Goal: Task Accomplishment & Management: Manage account settings

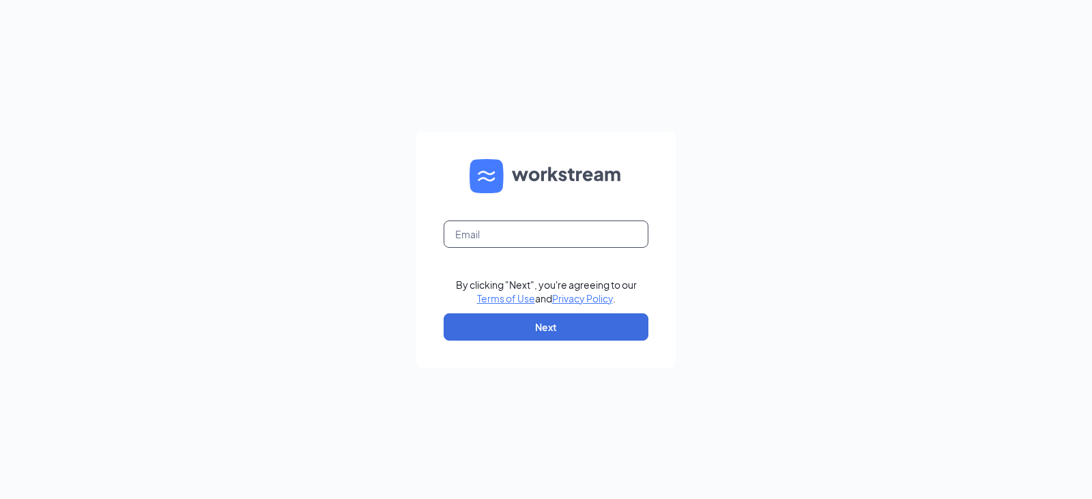
click at [489, 241] on input "text" at bounding box center [546, 233] width 205 height 27
type input "arbys7647@arbys.biz"
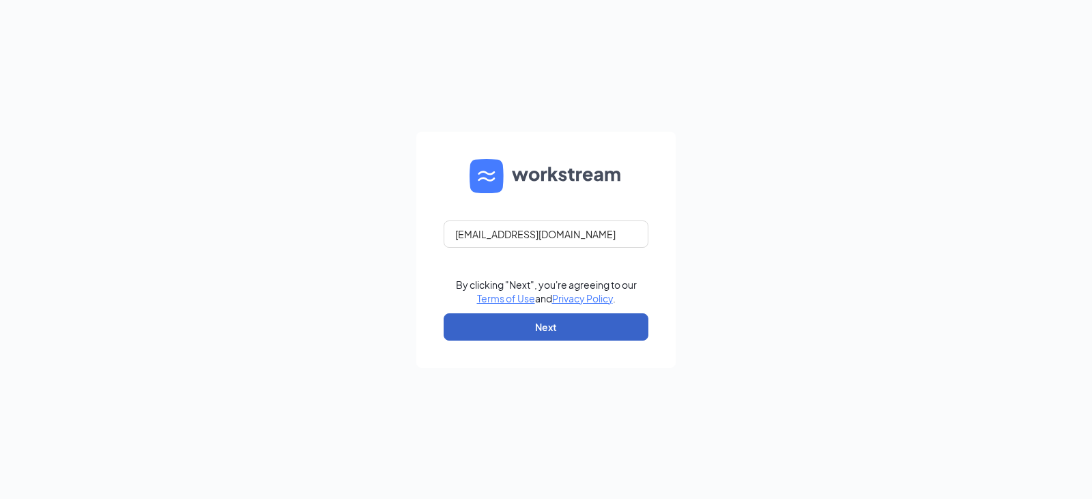
click at [550, 334] on button "Next" at bounding box center [546, 326] width 205 height 27
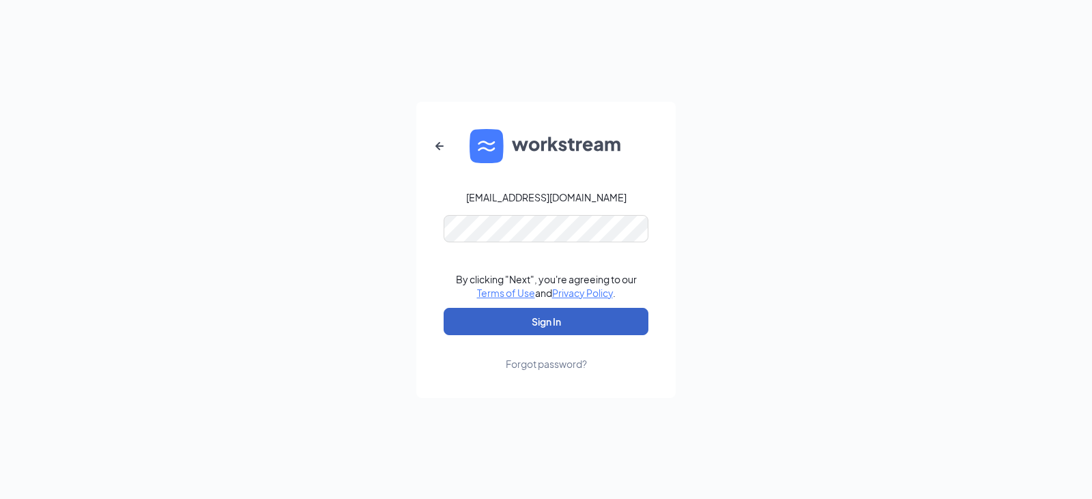
click at [565, 323] on button "Sign In" at bounding box center [546, 321] width 205 height 27
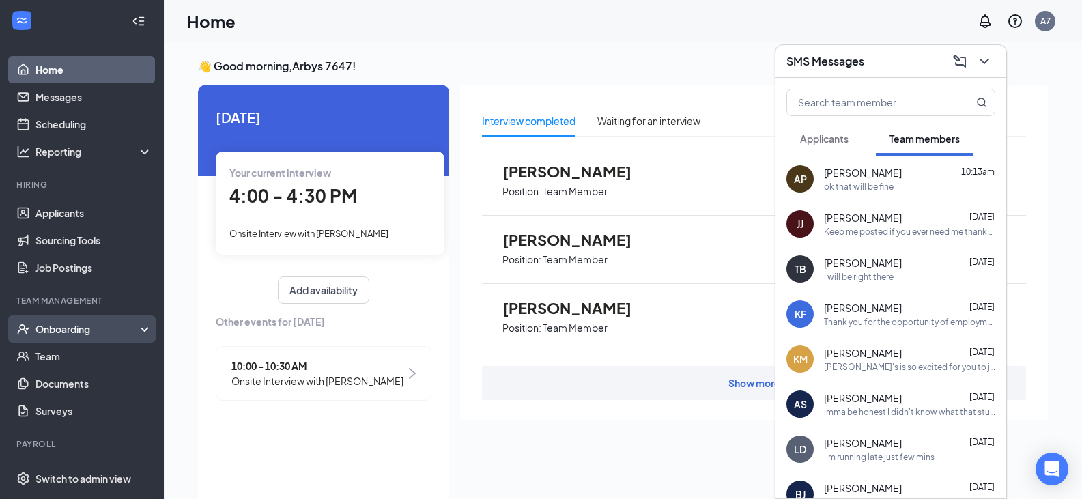
click at [91, 334] on div "Onboarding" at bounding box center [87, 329] width 105 height 14
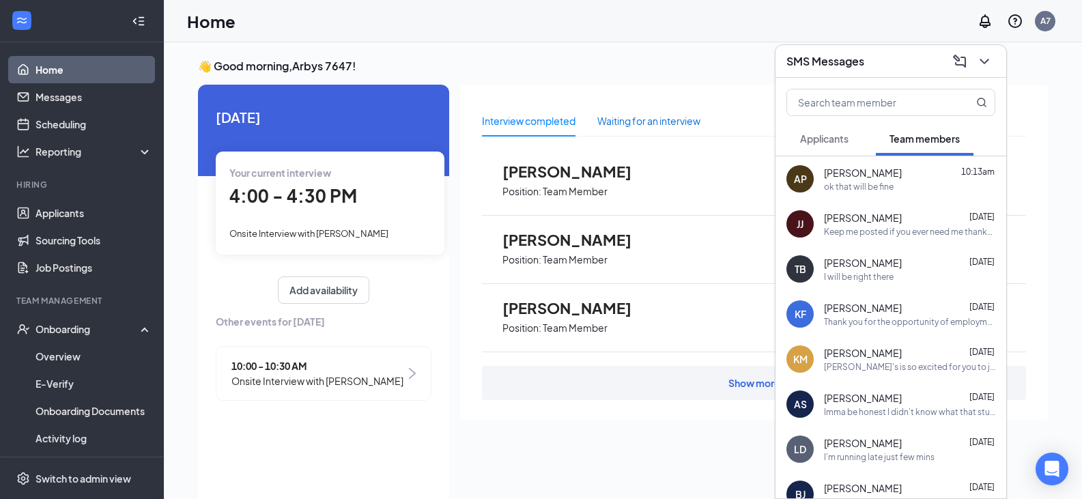
click at [655, 122] on div "Waiting for an interview" at bounding box center [648, 120] width 103 height 15
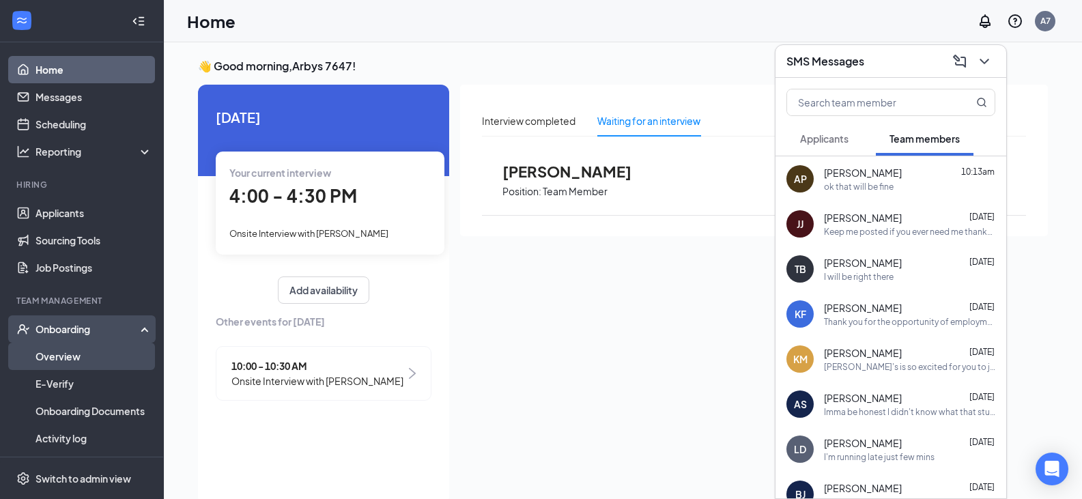
click at [86, 354] on link "Overview" at bounding box center [93, 356] width 117 height 27
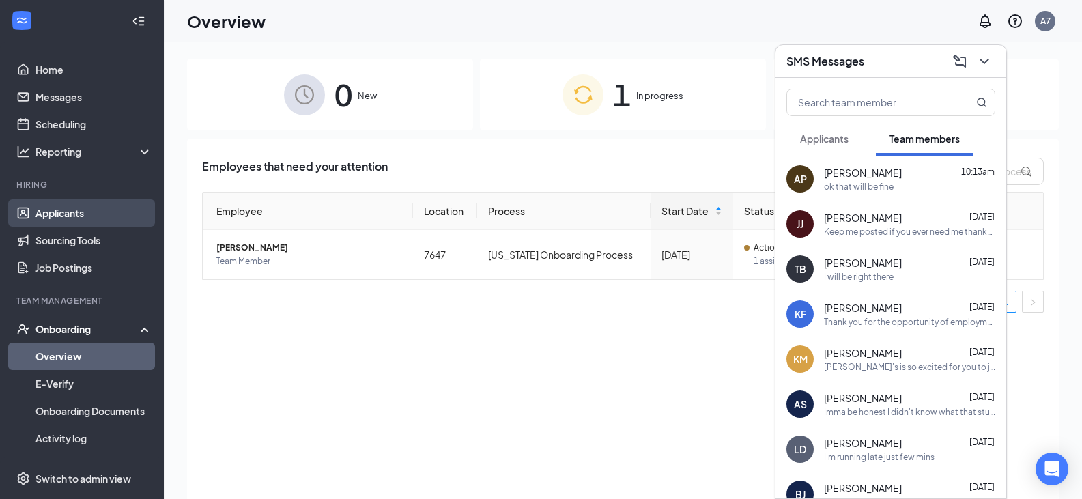
click at [83, 216] on link "Applicants" at bounding box center [93, 212] width 117 height 27
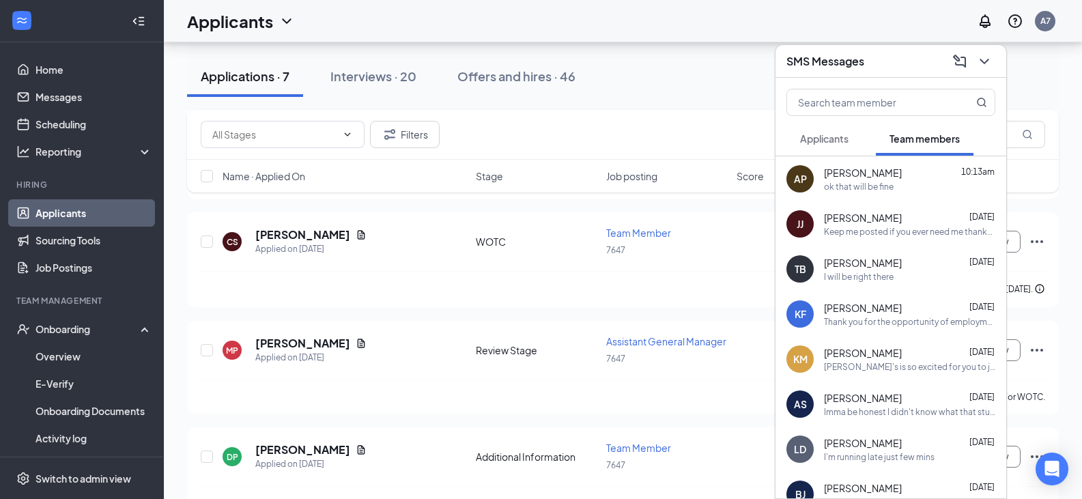
scroll to position [515, 0]
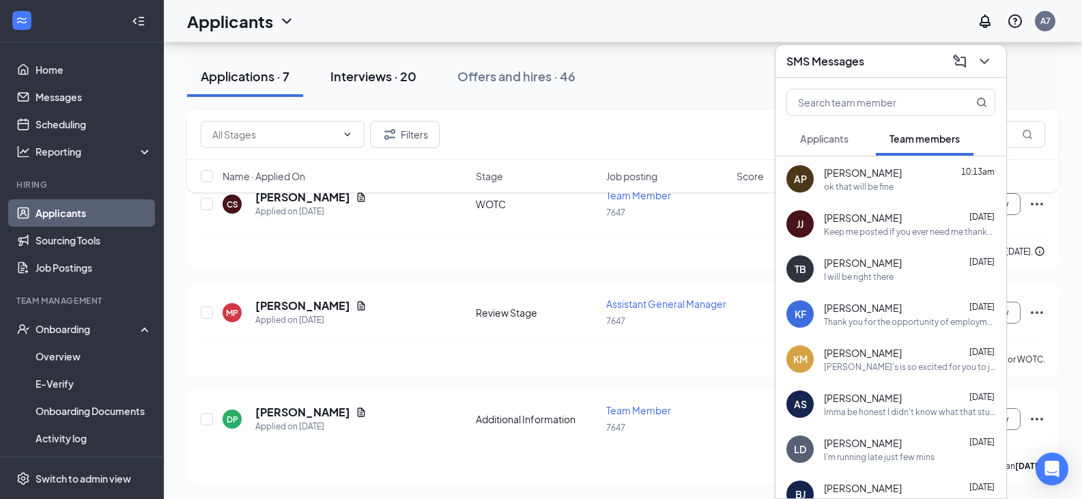
click at [385, 73] on div "Interviews · 20" at bounding box center [373, 76] width 86 height 17
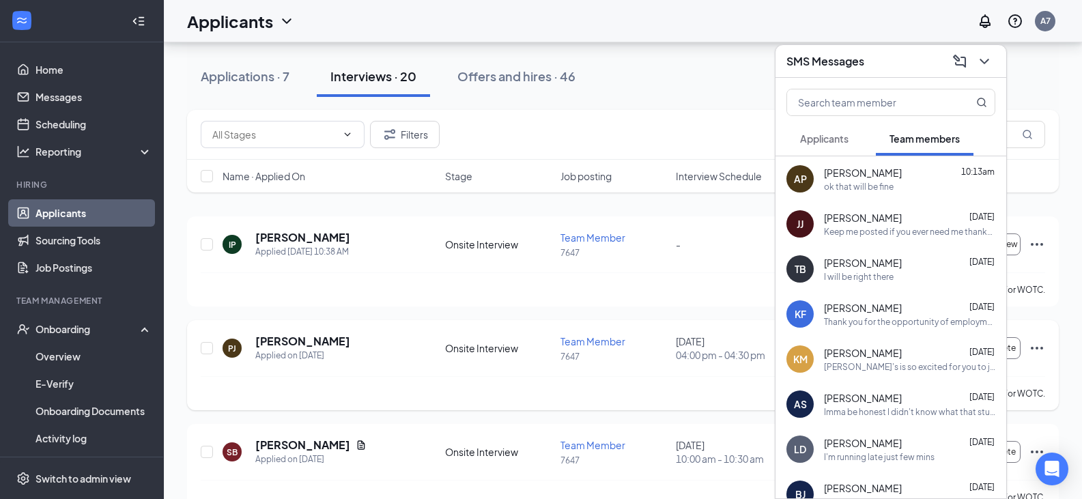
scroll to position [137, 0]
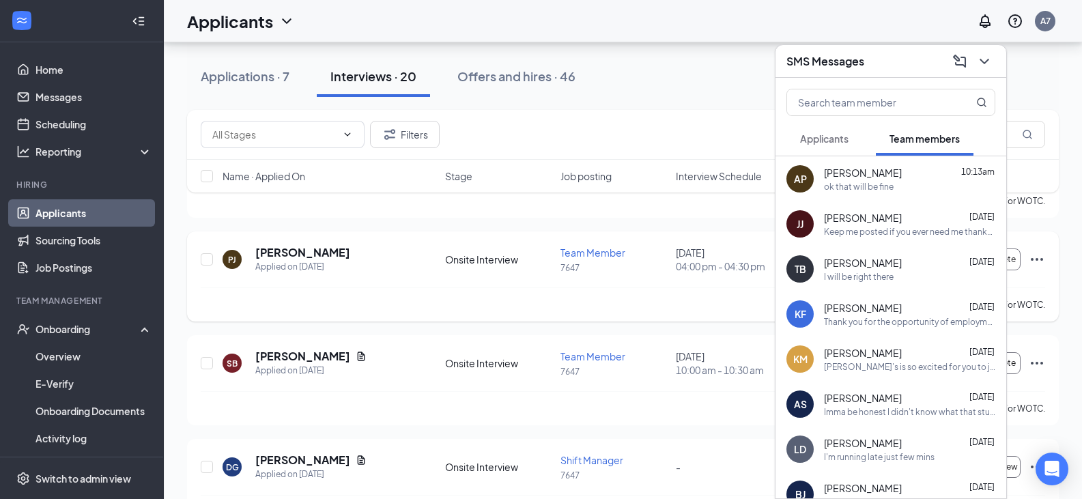
click at [615, 294] on div "[PERSON_NAME] is not qualified for WOTC." at bounding box center [623, 304] width 844 height 34
click at [982, 61] on icon "ChevronDown" at bounding box center [984, 61] width 9 height 5
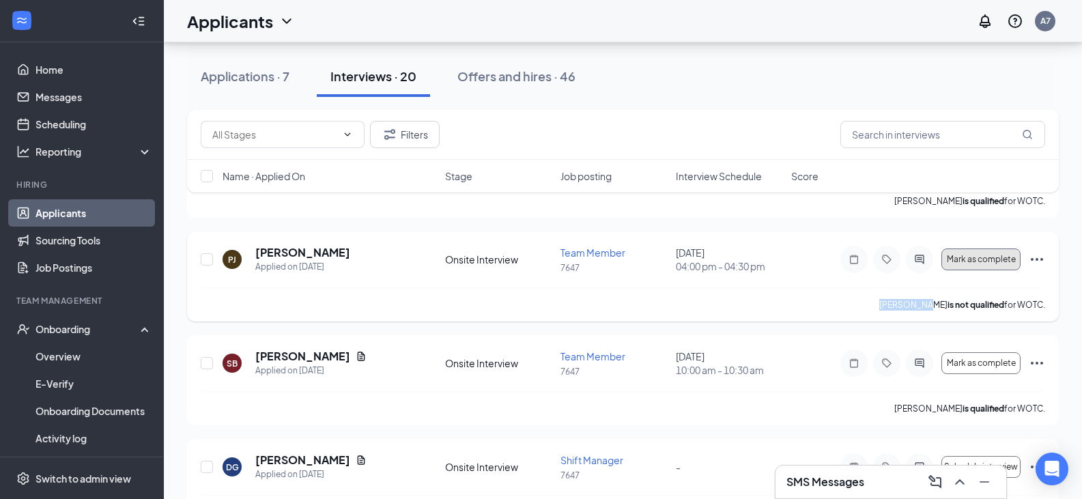
click at [992, 265] on button "Mark as complete" at bounding box center [980, 259] width 79 height 22
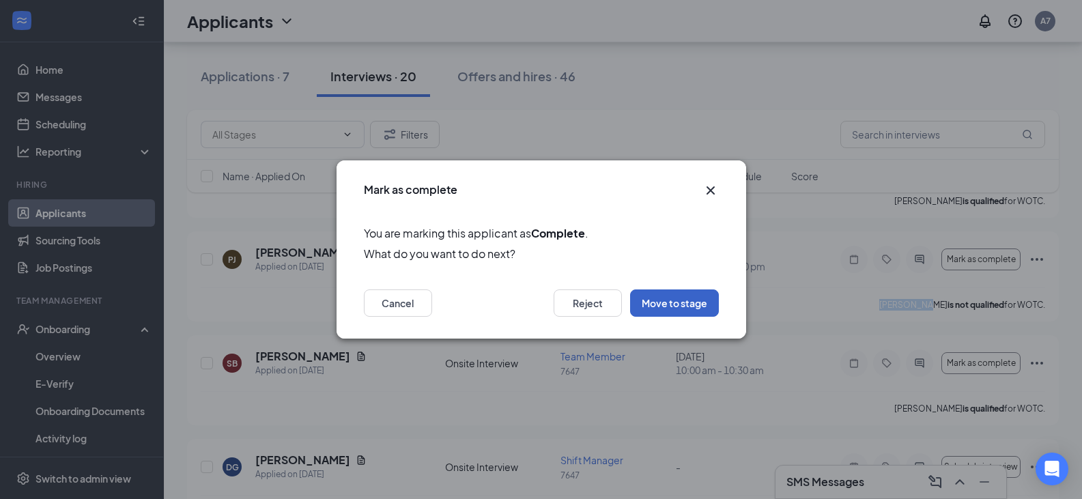
click at [661, 303] on button "Move to stage" at bounding box center [674, 302] width 89 height 27
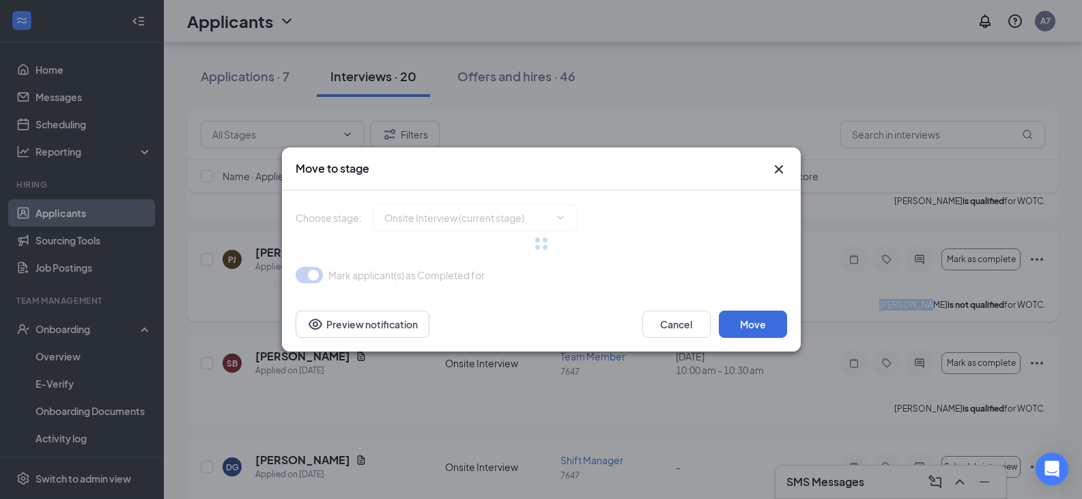
type input "Hiring Complete (final stage)"
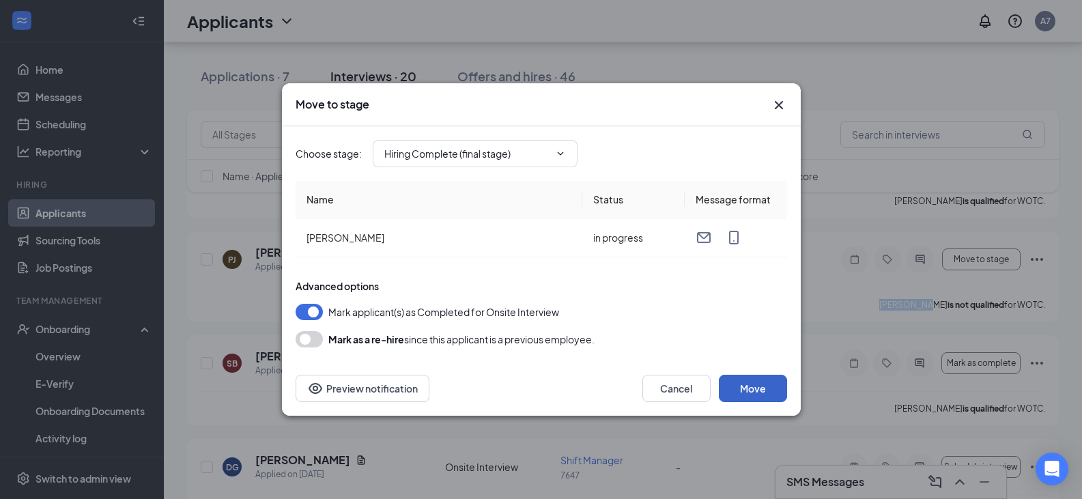
click at [771, 386] on button "Move" at bounding box center [753, 388] width 68 height 27
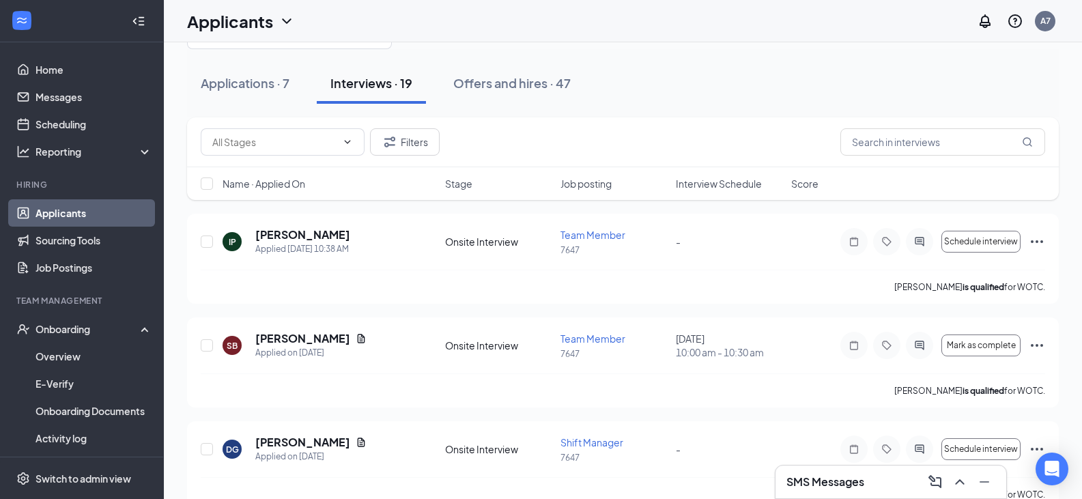
scroll to position [0, 0]
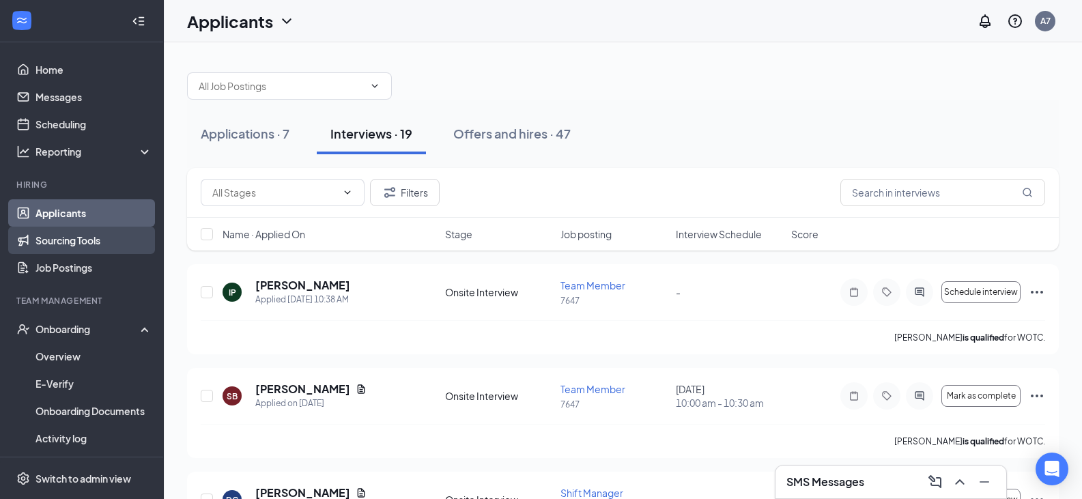
click at [121, 240] on link "Sourcing Tools" at bounding box center [93, 240] width 117 height 27
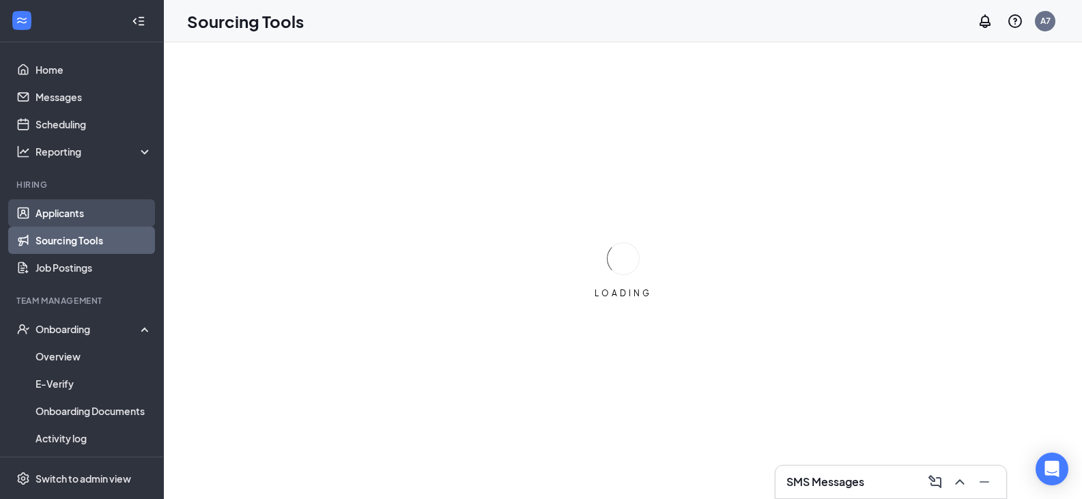
click at [96, 217] on link "Applicants" at bounding box center [93, 212] width 117 height 27
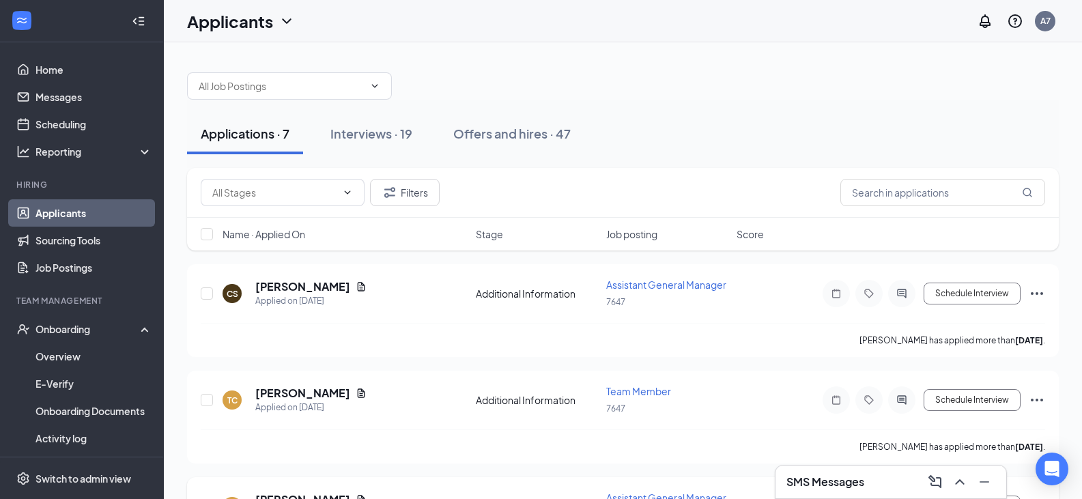
scroll to position [137, 0]
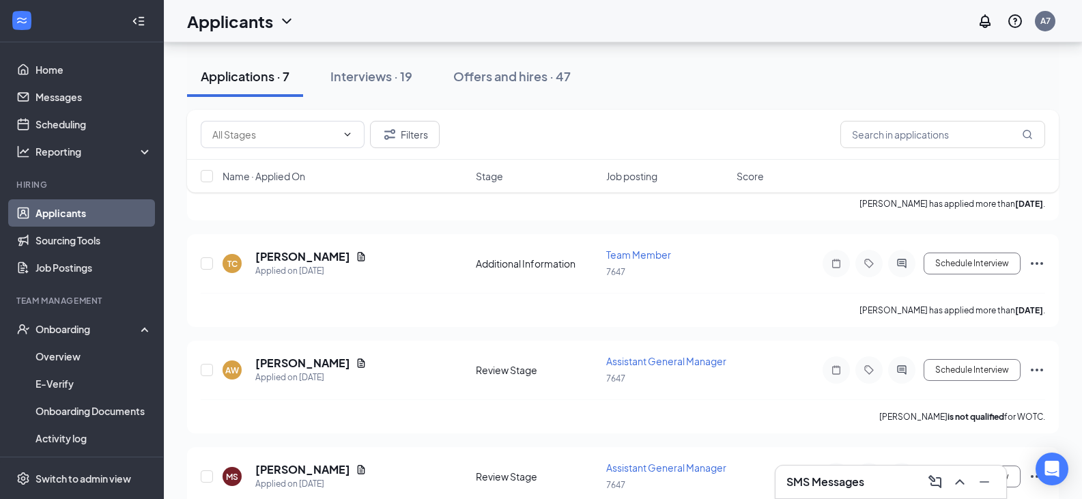
click at [876, 485] on div "SMS Messages" at bounding box center [890, 482] width 209 height 22
